Goal: Find specific page/section: Find specific page/section

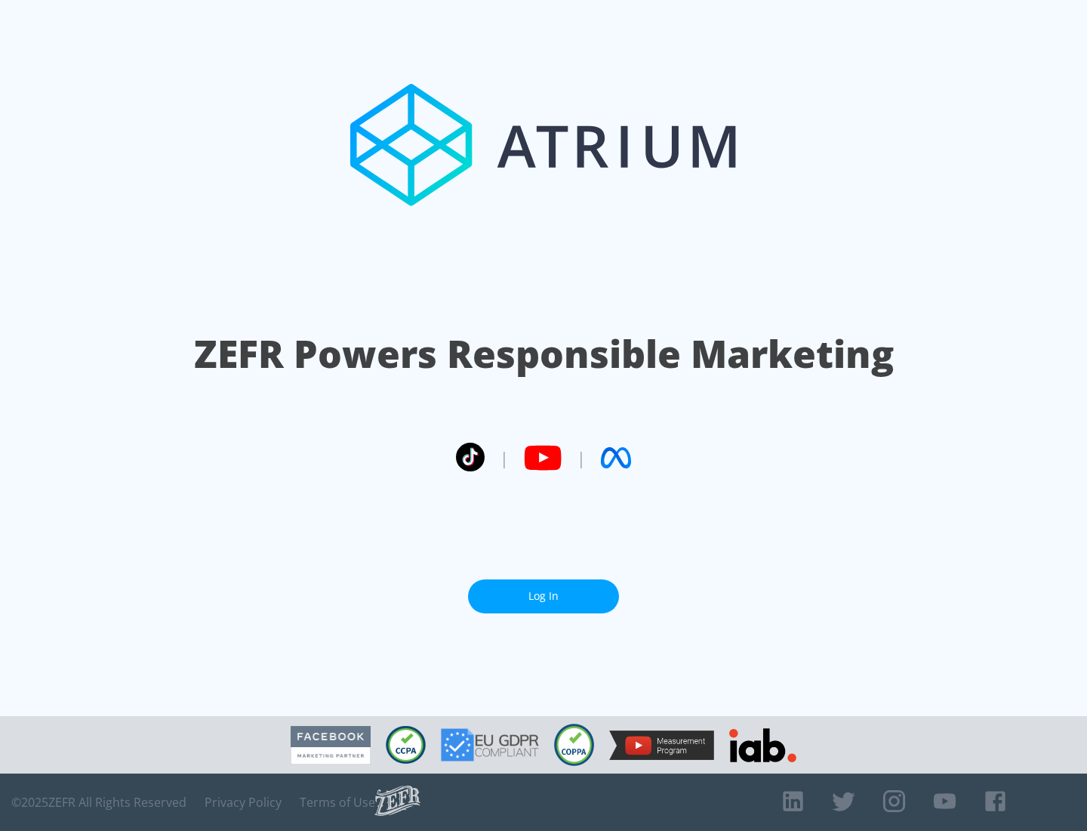
click at [544, 596] on link "Log In" at bounding box center [543, 596] width 151 height 34
